Goal: Transaction & Acquisition: Register for event/course

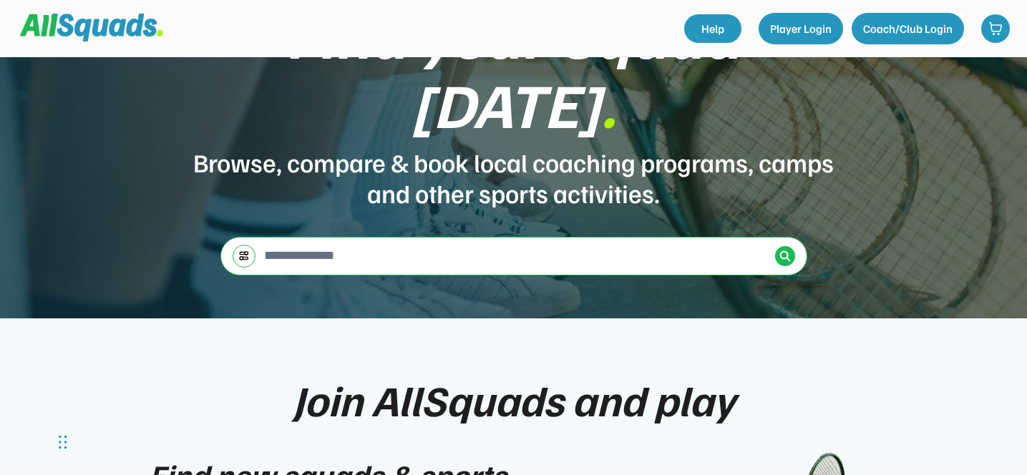
scroll to position [111, 0]
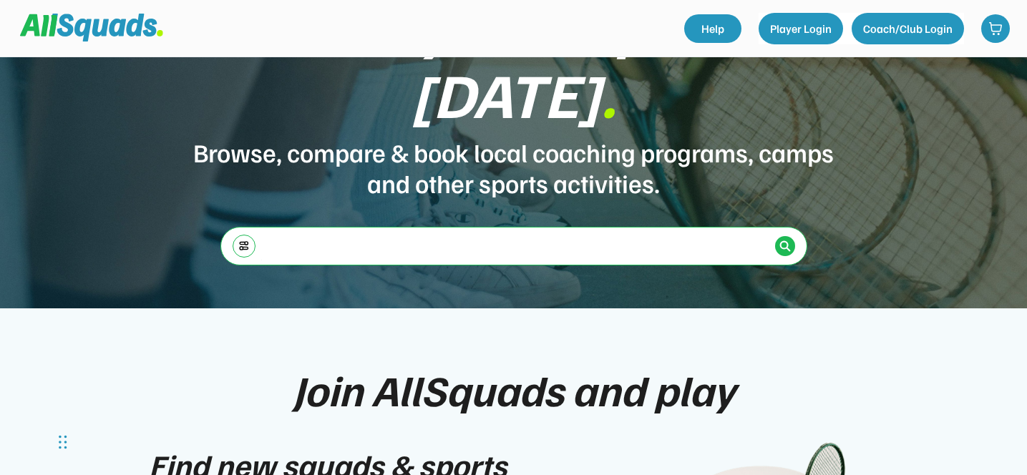
click at [400, 231] on input "input" at bounding box center [515, 245] width 508 height 29
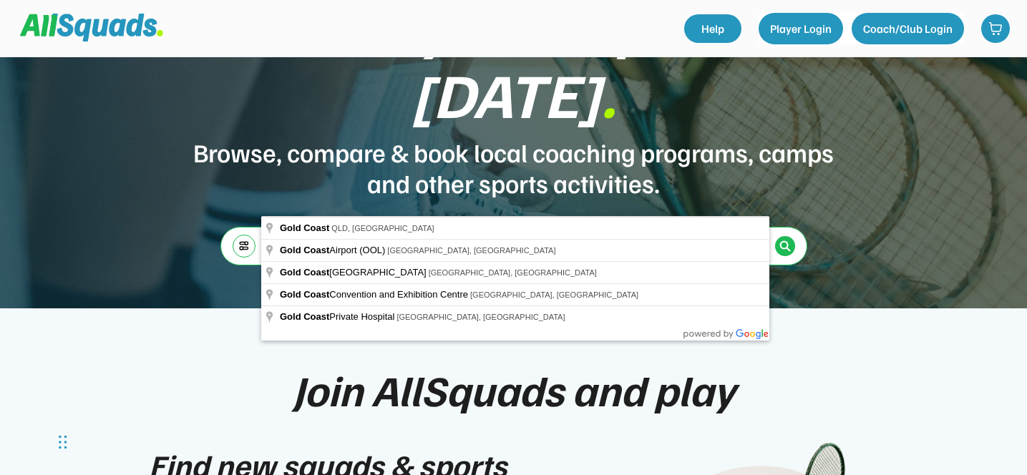
type input "**********"
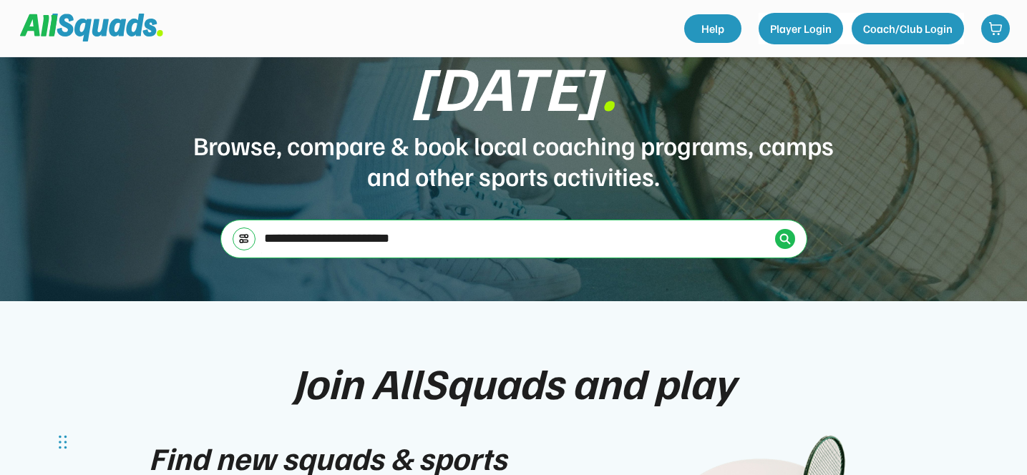
scroll to position [0, 0]
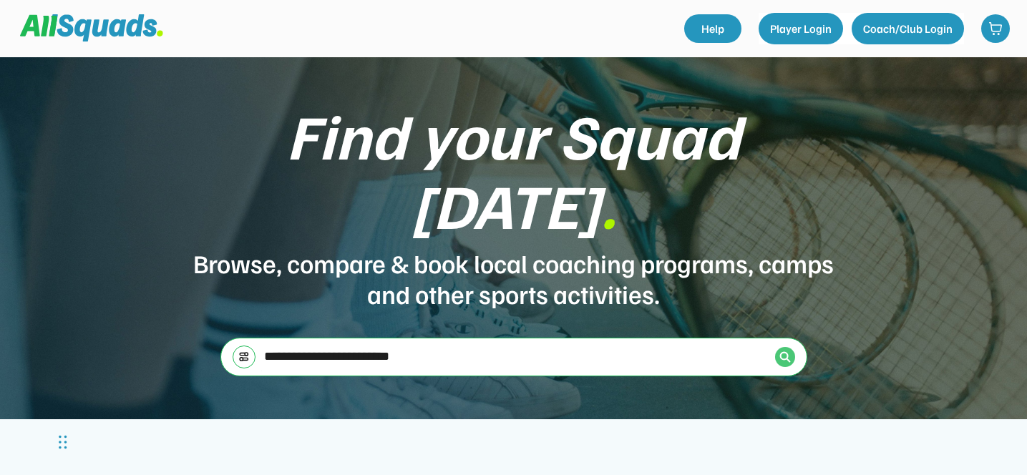
click at [786, 351] on img at bounding box center [784, 356] width 11 height 11
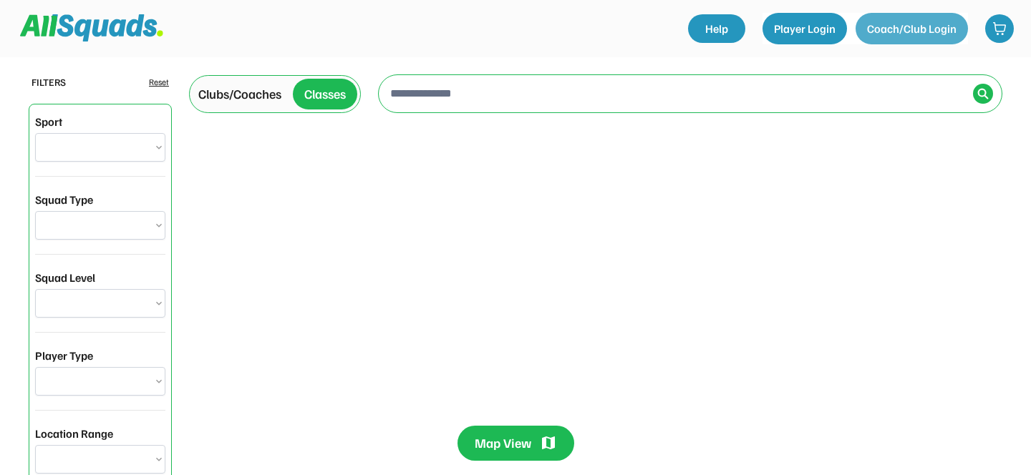
type input "**********"
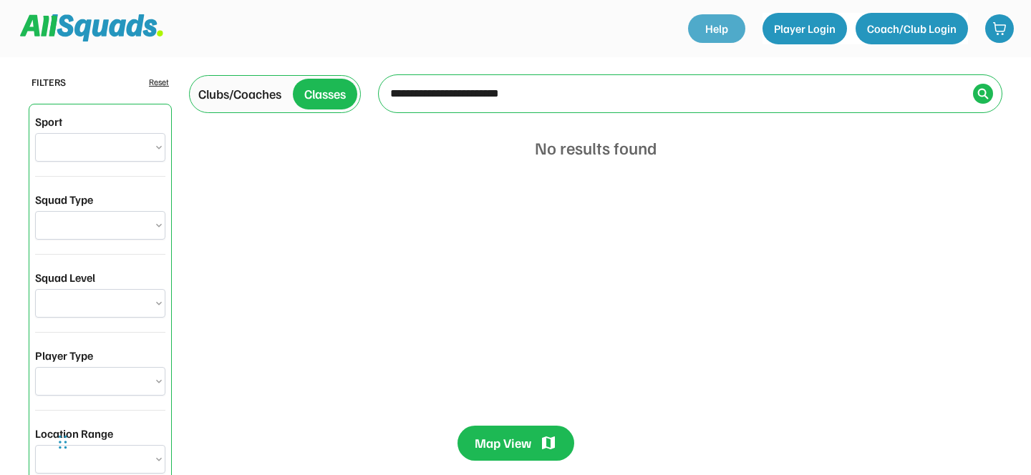
click at [718, 29] on link "Help" at bounding box center [716, 28] width 57 height 29
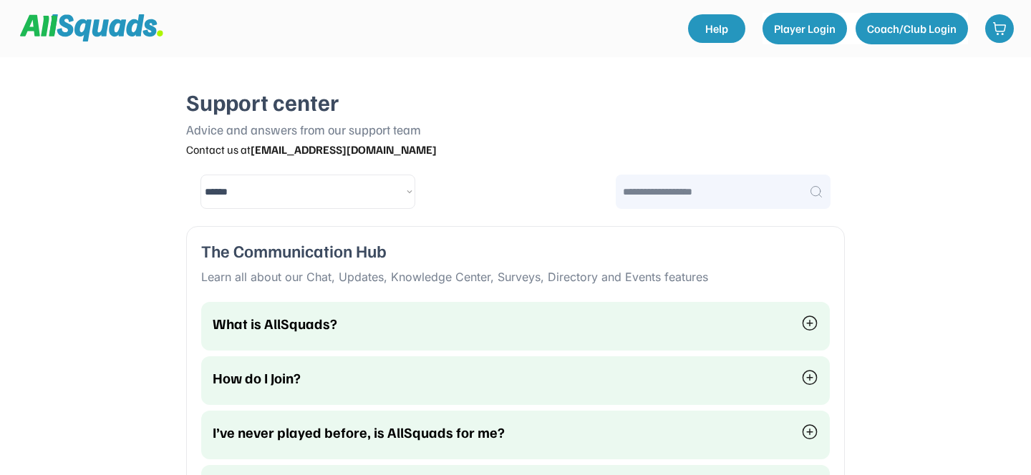
select select "********"
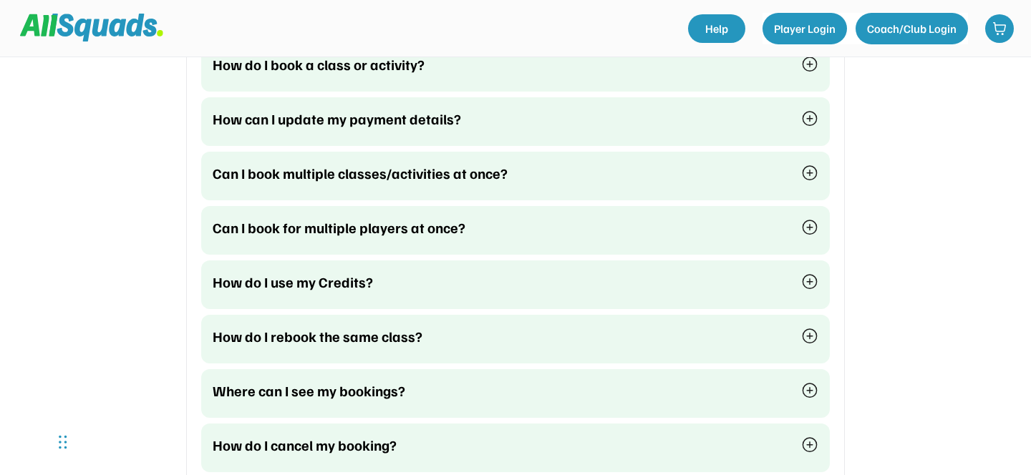
scroll to position [709, 0]
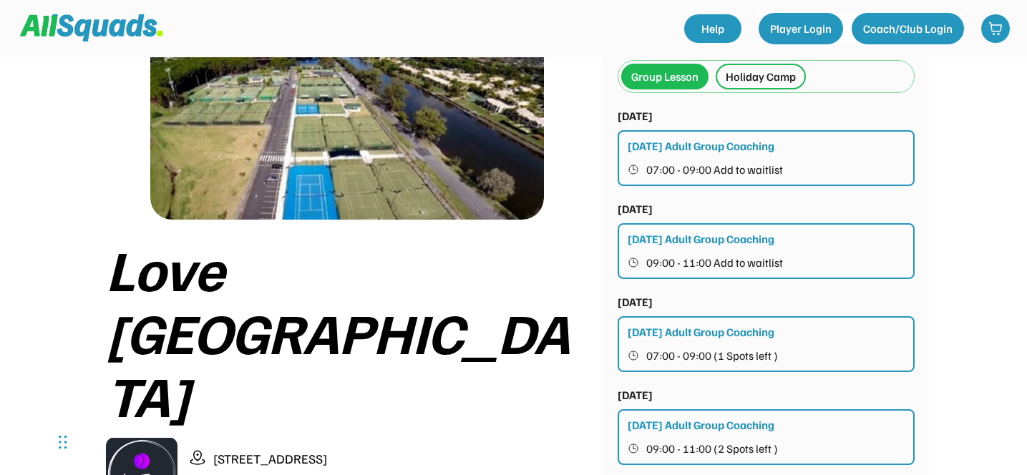
scroll to position [23, 0]
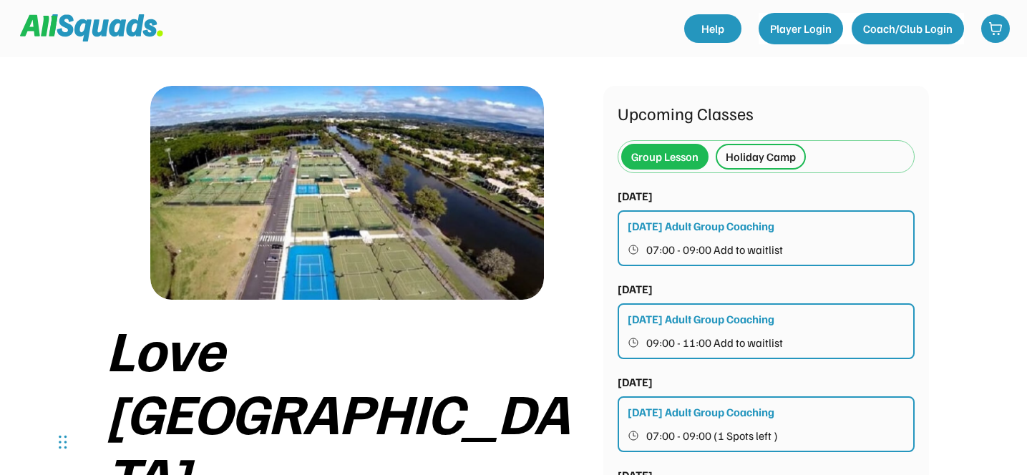
click at [742, 151] on div "Holiday Camp" at bounding box center [761, 156] width 70 height 17
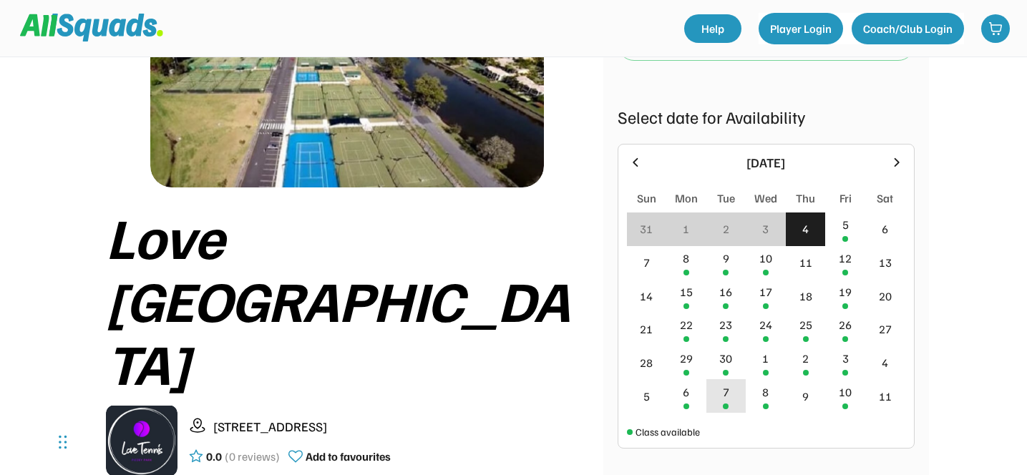
scroll to position [149, 0]
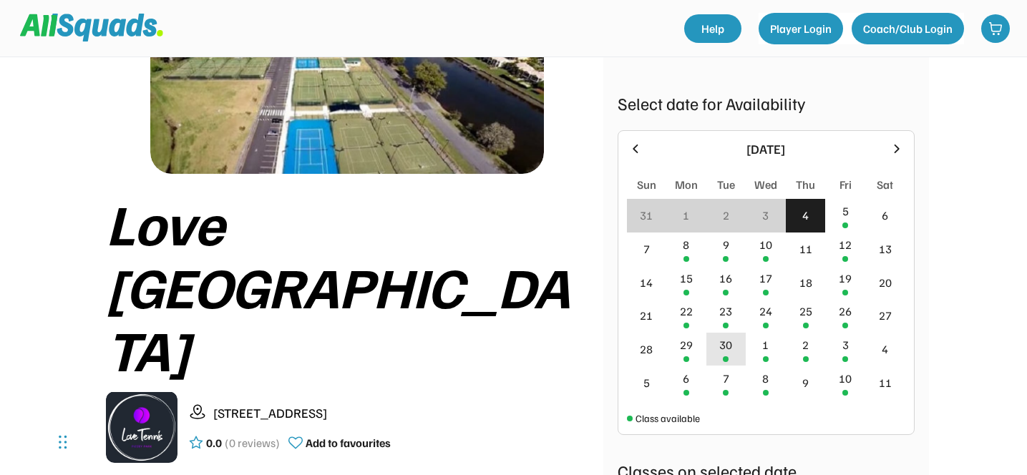
click at [725, 348] on div "30" at bounding box center [725, 344] width 13 height 17
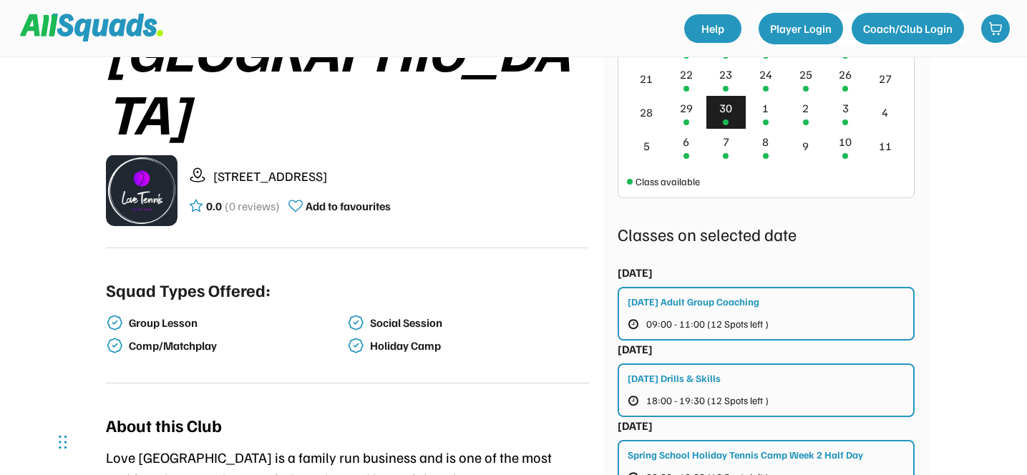
scroll to position [308, 0]
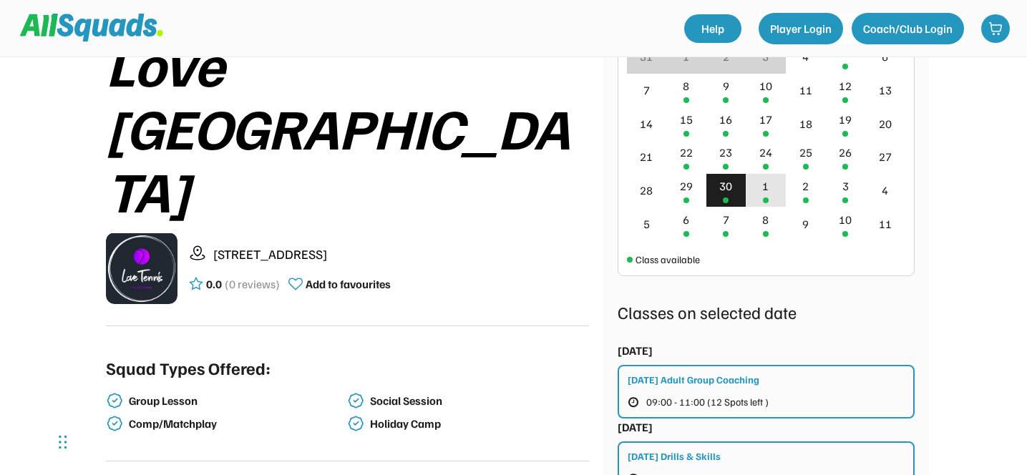
click at [763, 193] on div "1" at bounding box center [765, 186] width 6 height 17
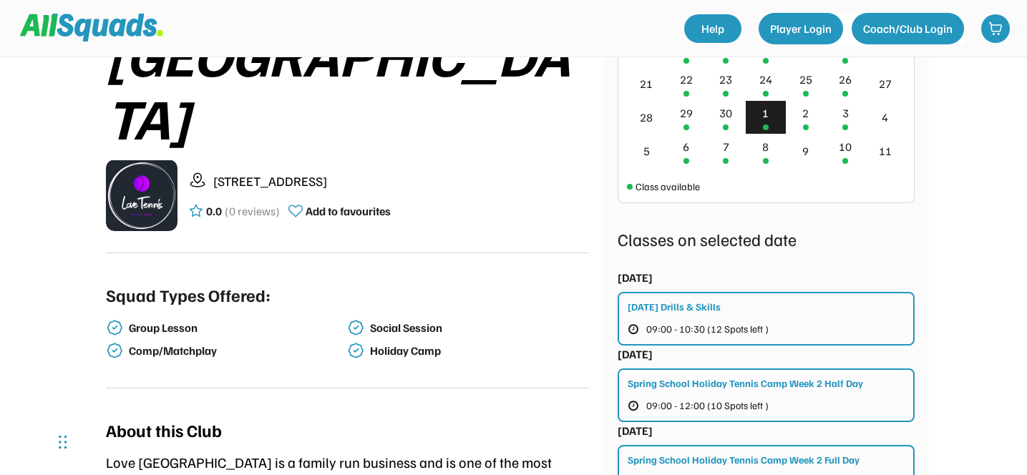
scroll to position [387, 0]
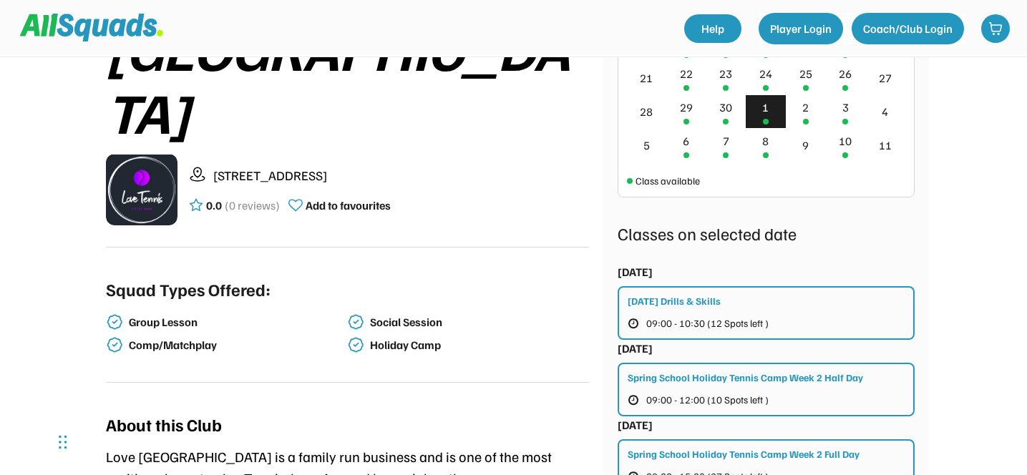
click at [706, 387] on div "Spring School Holiday Tennis Camp Week 2 Half Day 09:00 - 12:00 (10 Spots left )" at bounding box center [766, 390] width 297 height 54
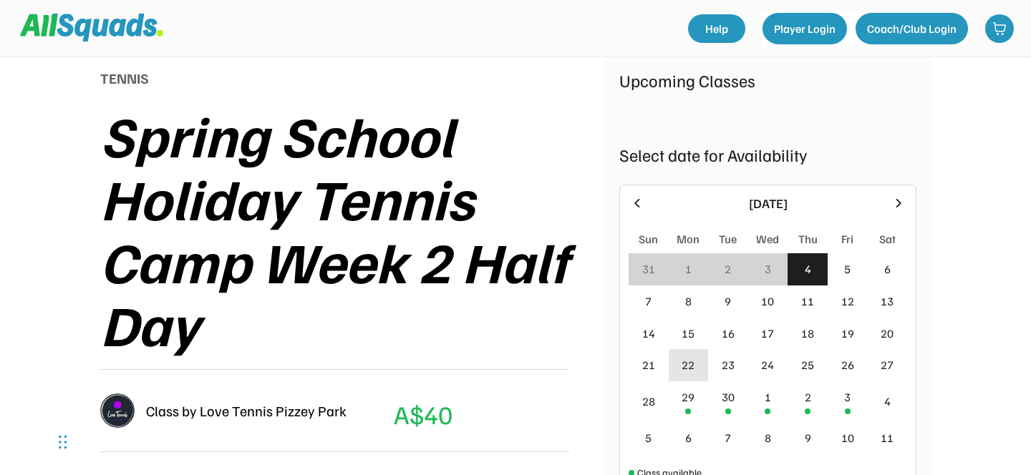
scroll to position [193, 0]
